Goal: Task Accomplishment & Management: Use online tool/utility

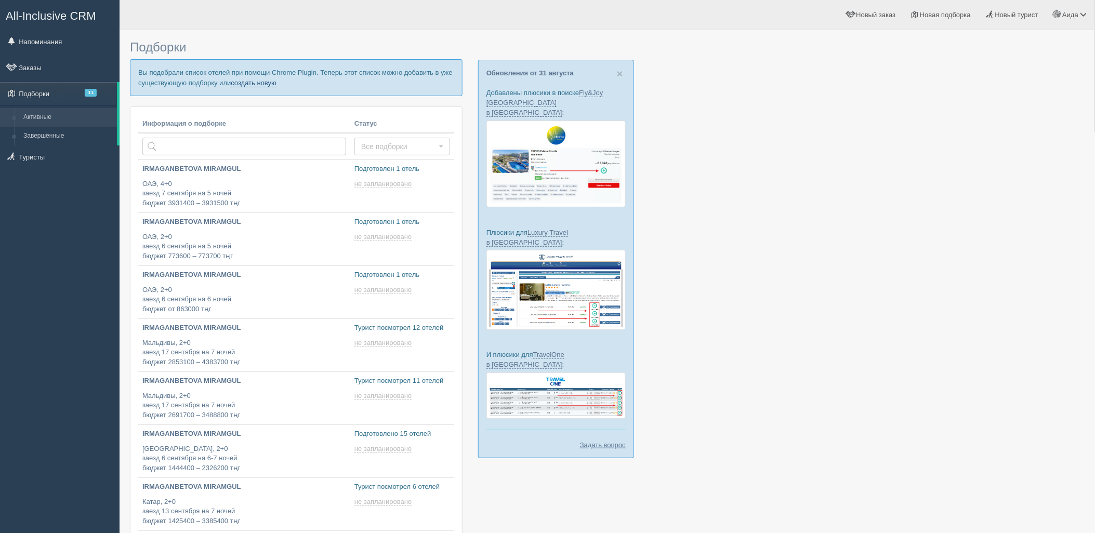
click at [259, 82] on link "создать новую" at bounding box center [254, 83] width 46 height 8
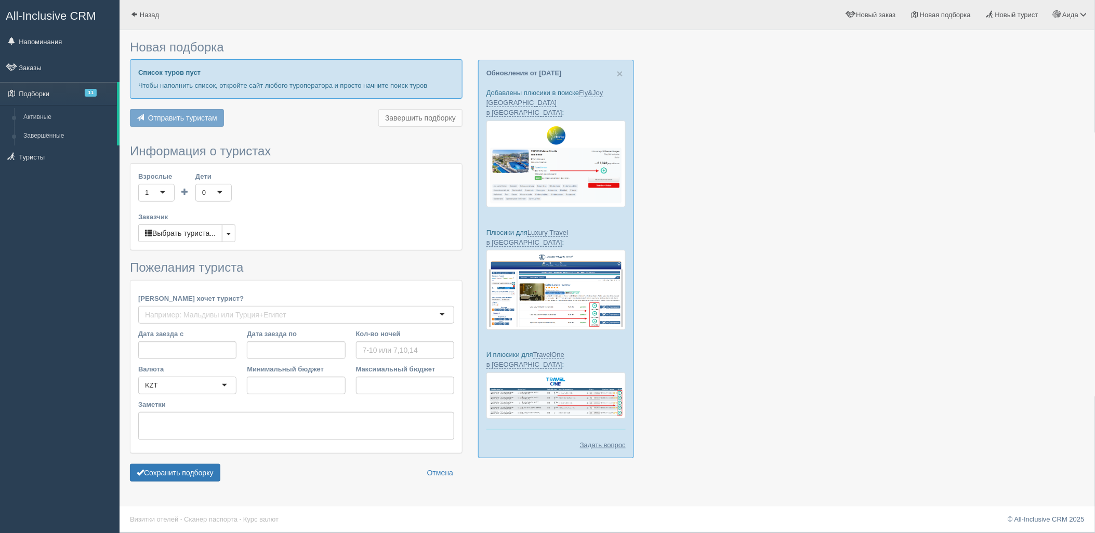
type input "3"
type input "1149700"
type input "1394800"
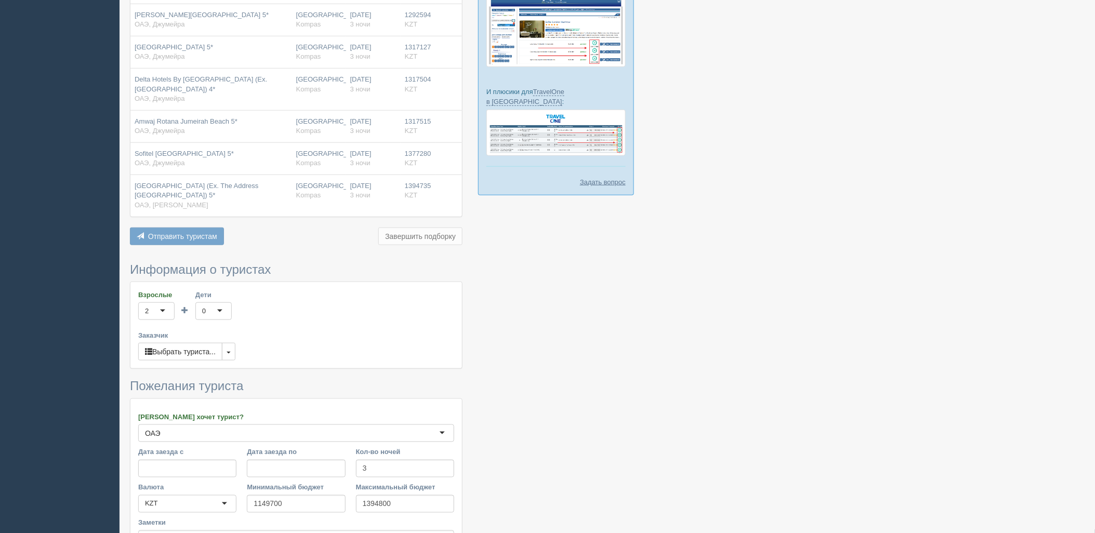
scroll to position [383, 0]
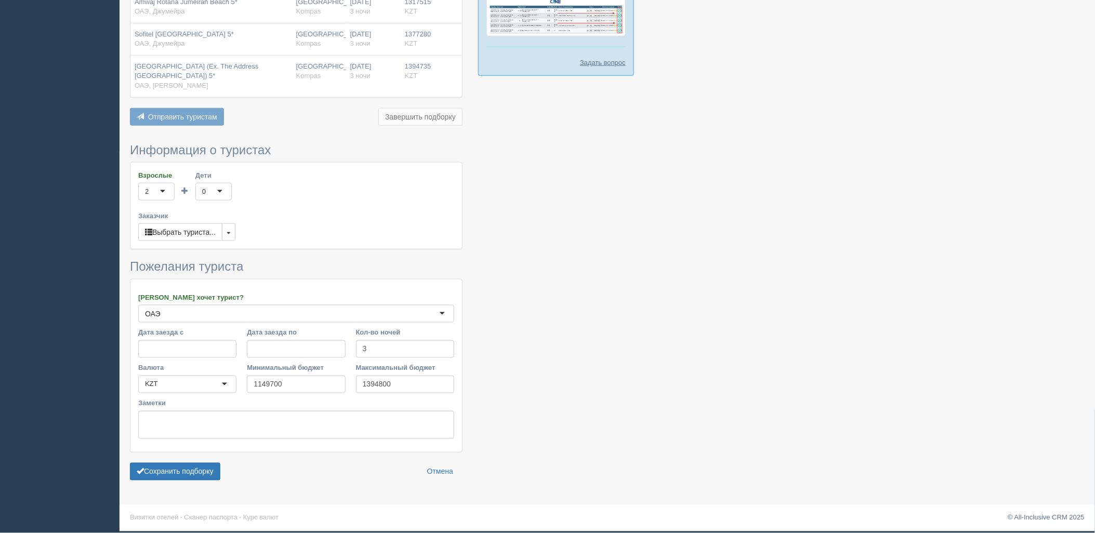
click at [179, 482] on form "Информация о туристах Взрослые 2 2 1 2 3 4 5 6 7 8 9 10 11 12 13 14 15 16 17 18…" at bounding box center [296, 314] width 333 height 343
click at [178, 479] on button "Сохранить подборку" at bounding box center [175, 472] width 90 height 18
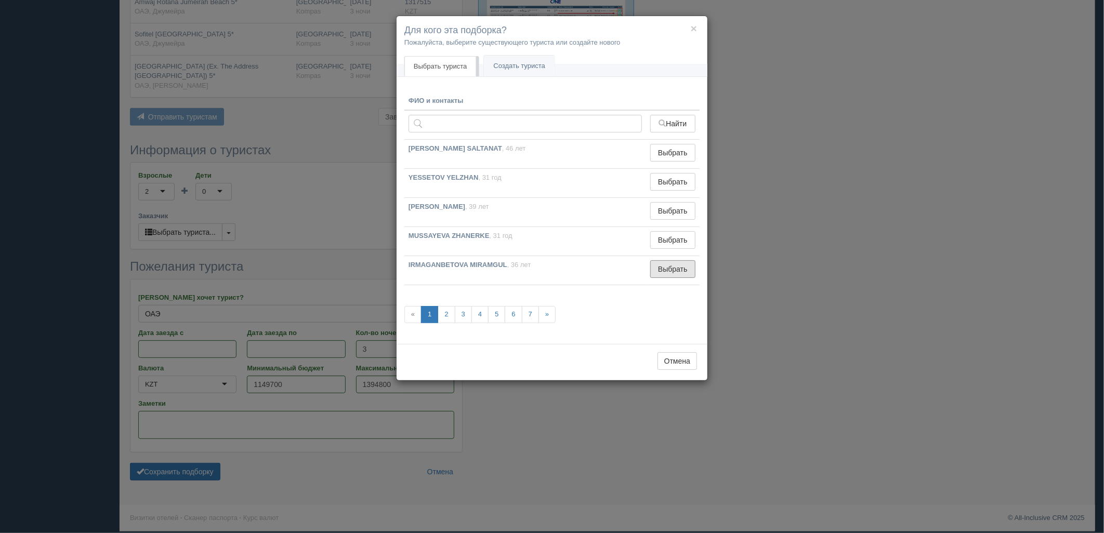
click at [666, 273] on button "Выбрать" at bounding box center [672, 269] width 45 height 18
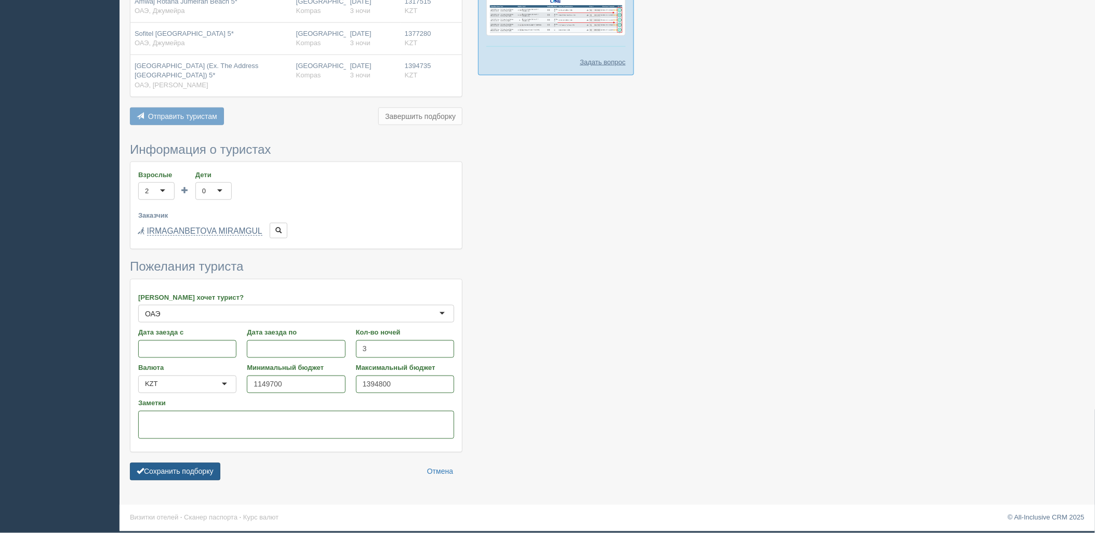
click at [173, 477] on button "Сохранить подборку" at bounding box center [175, 472] width 90 height 18
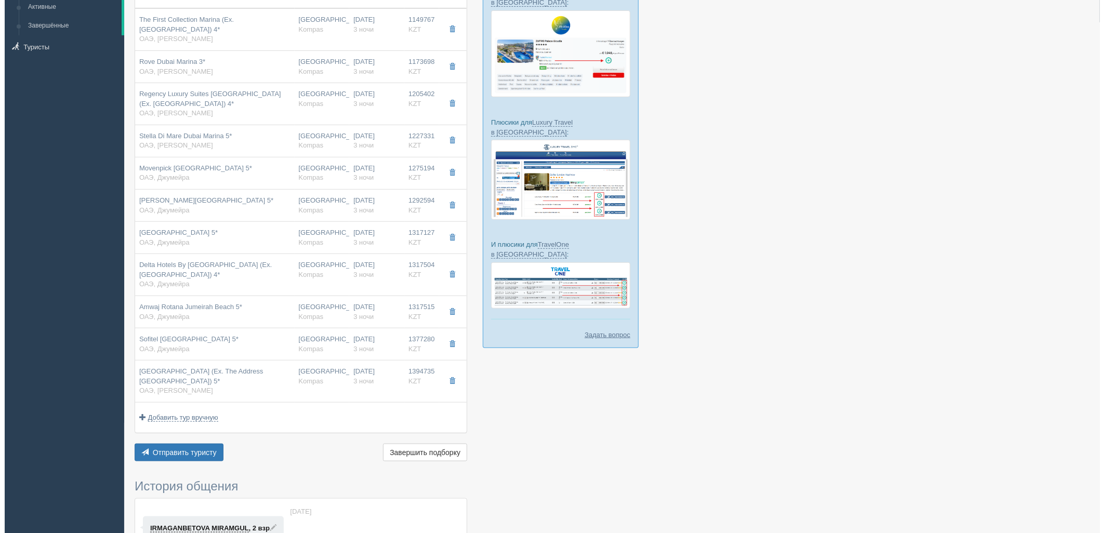
scroll to position [120, 0]
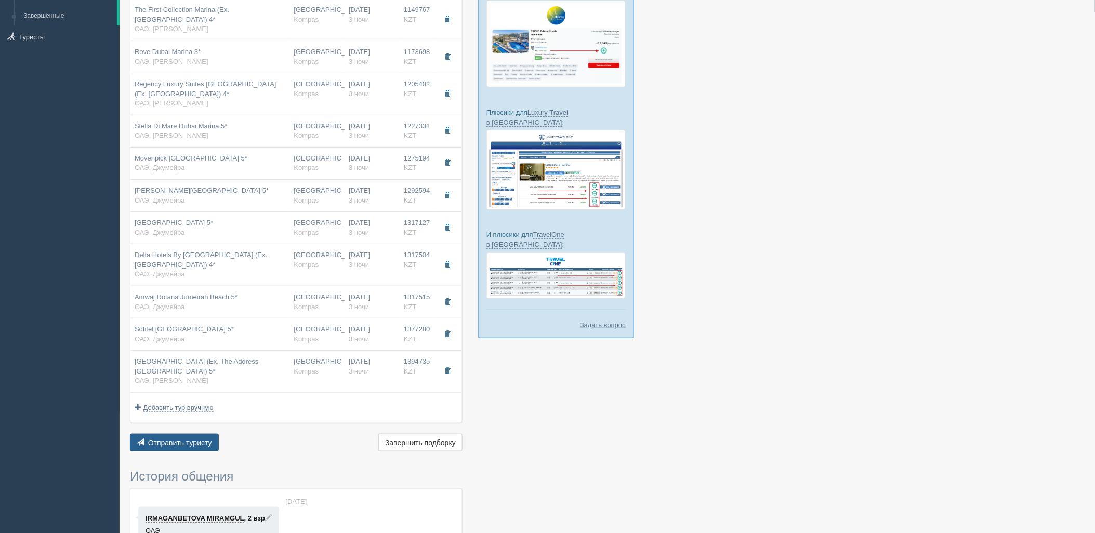
click at [180, 445] on span "Отправить туристу" at bounding box center [180, 443] width 64 height 8
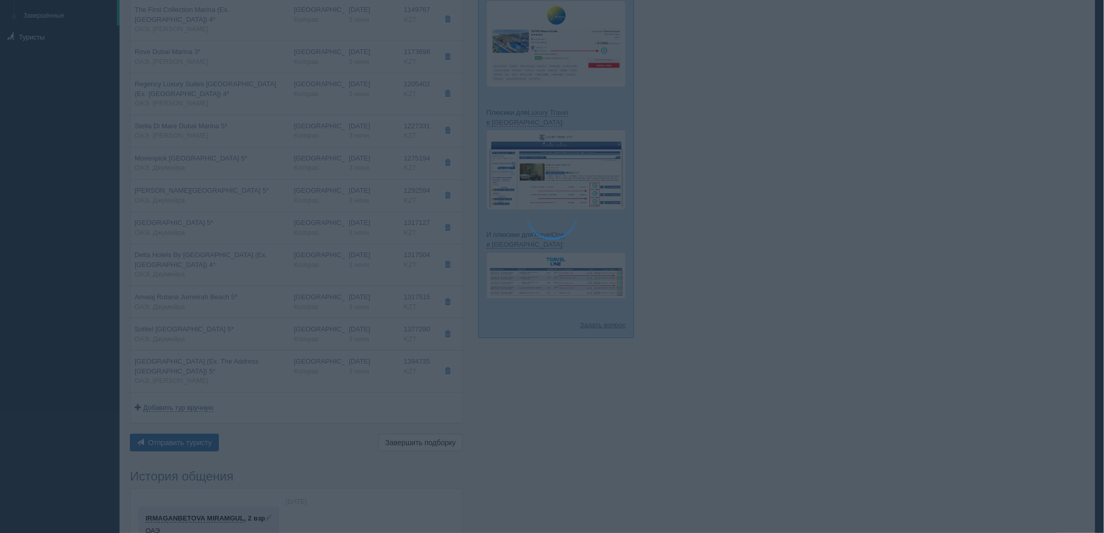
type textarea "🌞 Loremi dolo! Sitametcon Adi elitseddoei temporinc utlabore: 🌎 ETD, Magnaa 🏩 E…"
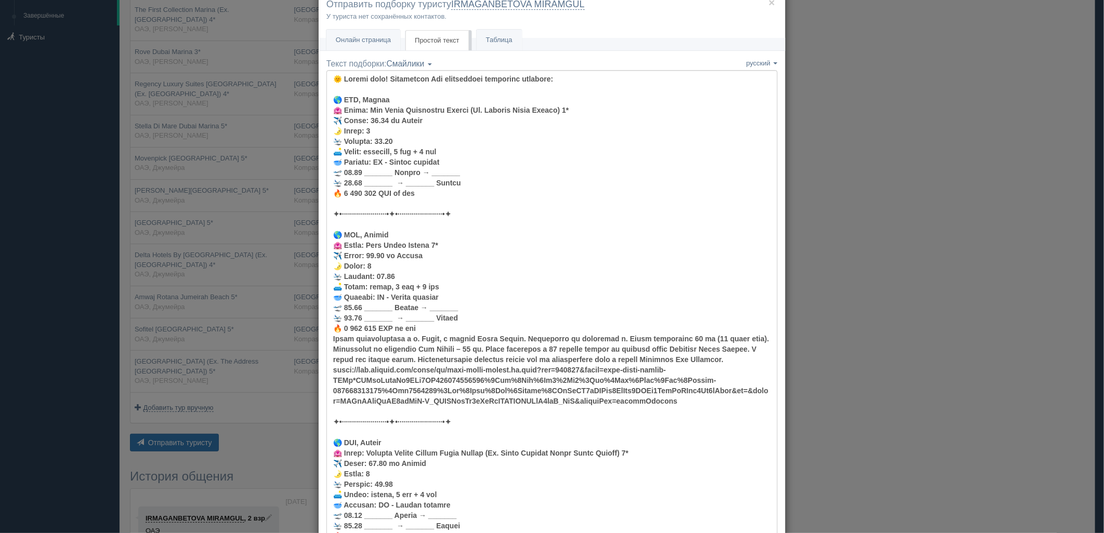
scroll to position [54, 0]
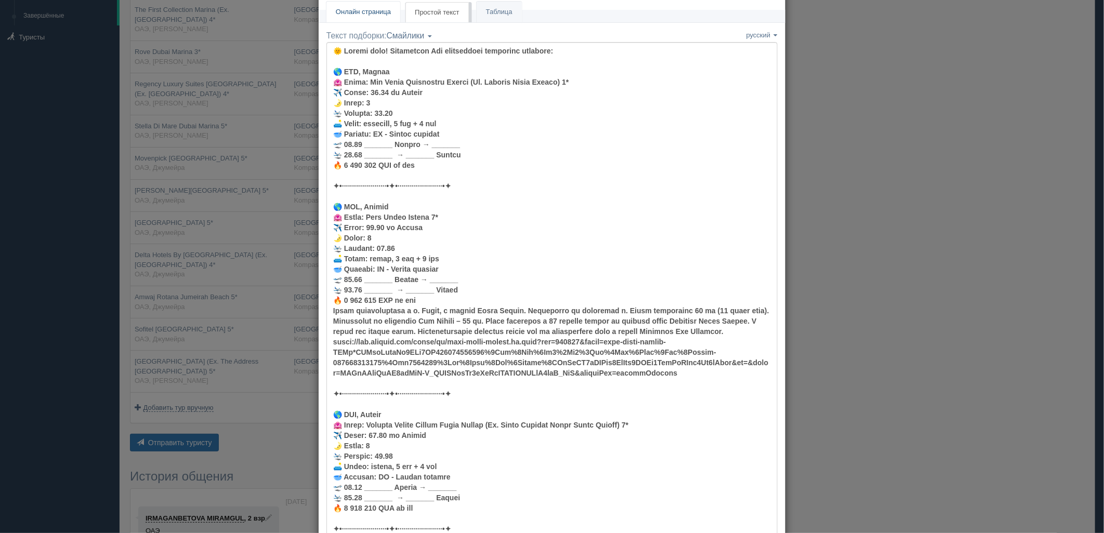
click at [362, 8] on span "Онлайн страница" at bounding box center [363, 12] width 55 height 8
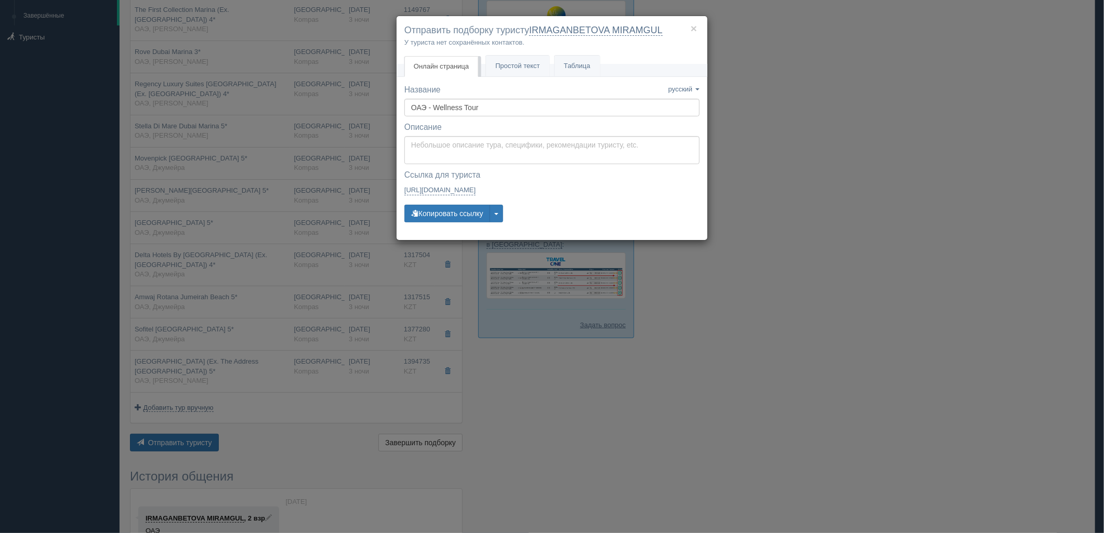
scroll to position [0, 0]
click at [456, 216] on button "Копировать ссылку" at bounding box center [447, 214] width 86 height 18
click at [448, 225] on div "Название Название сохранено русский english eesti latviešu polski українська ру…" at bounding box center [551, 158] width 295 height 148
click at [451, 221] on button "Копировать ссылку" at bounding box center [447, 214] width 86 height 18
